Goal: Find specific page/section: Find specific page/section

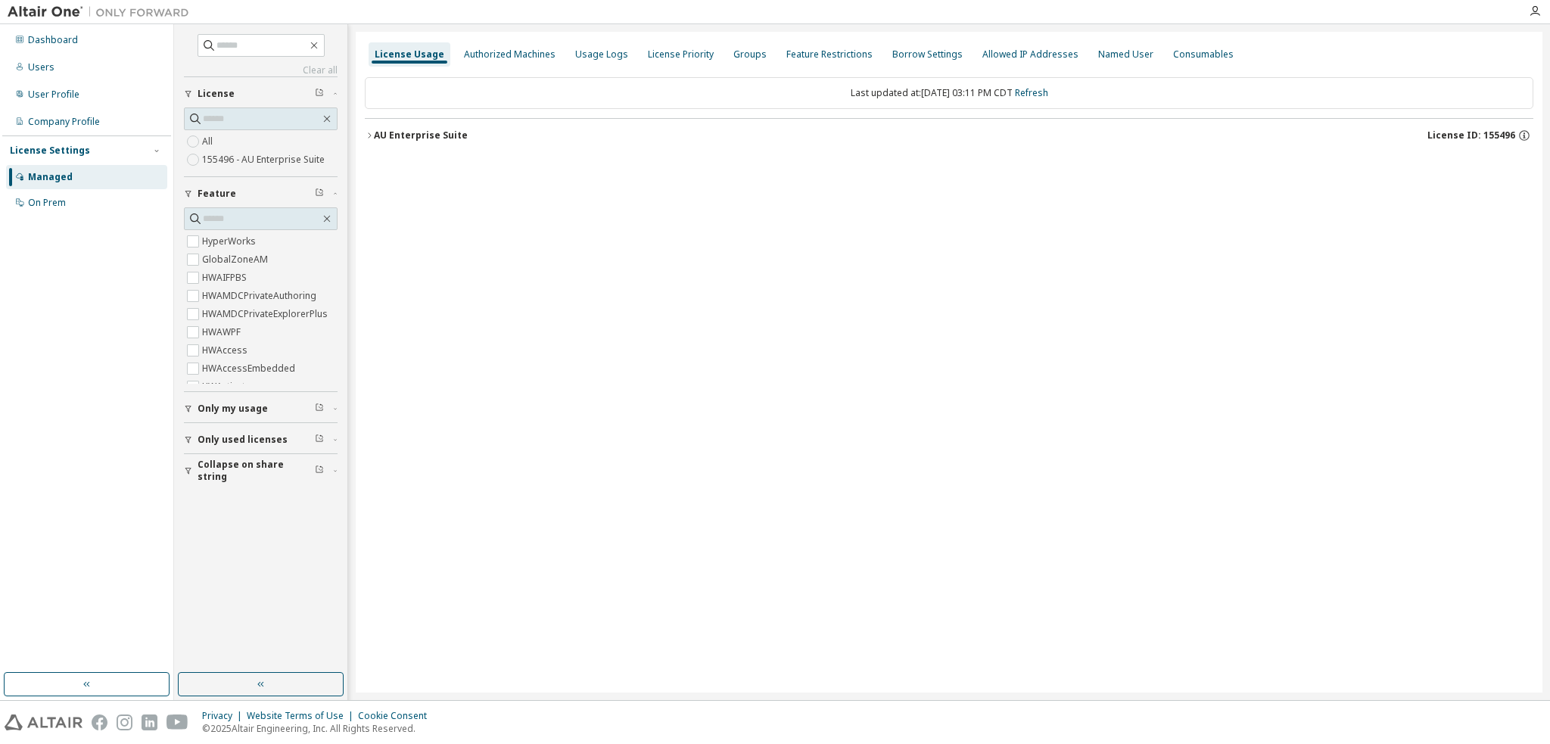
click at [410, 142] on div "AU Enterprise Suite License ID: 155496" at bounding box center [953, 136] width 1159 height 14
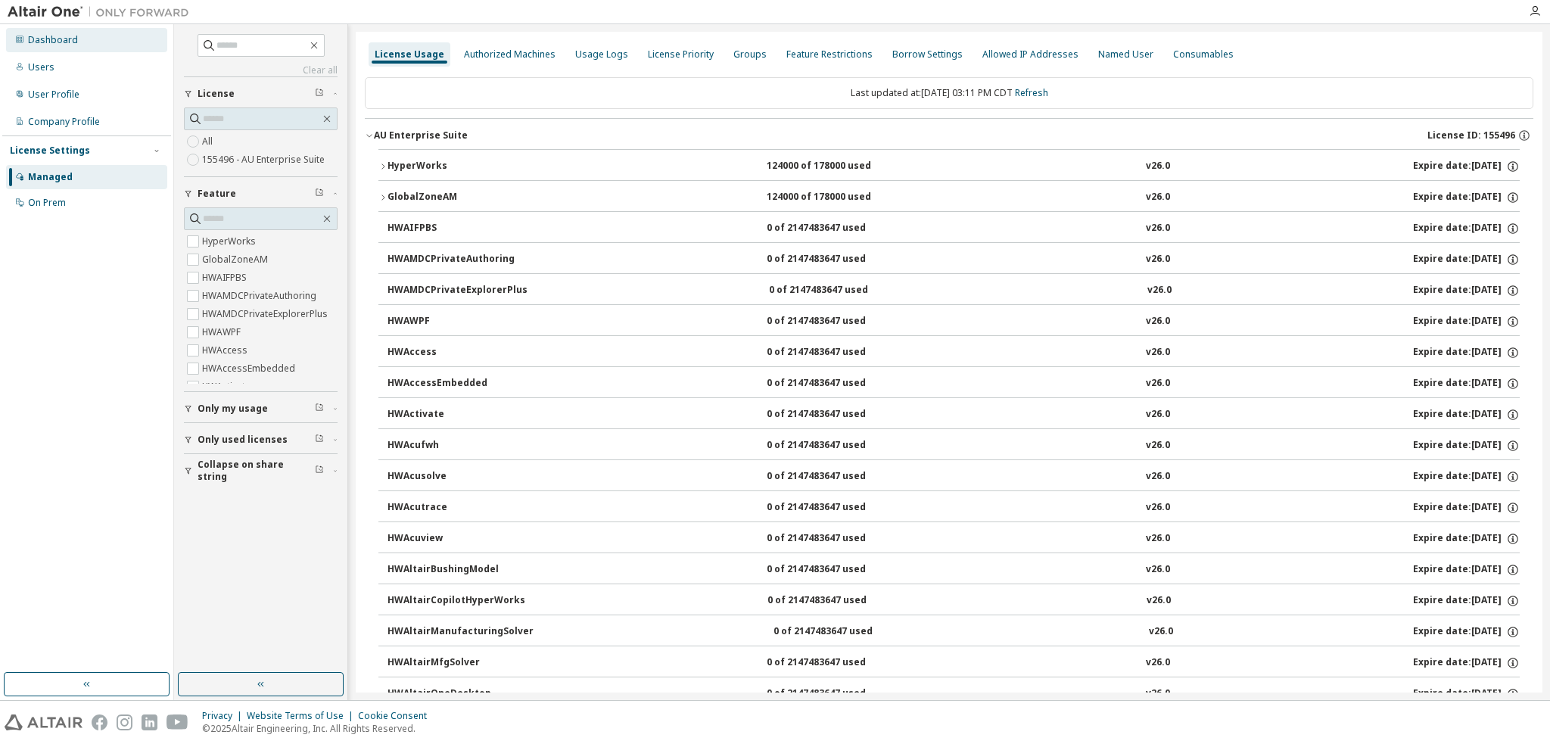
click at [79, 43] on div "Dashboard" at bounding box center [86, 40] width 161 height 24
